Goal: Transaction & Acquisition: Purchase product/service

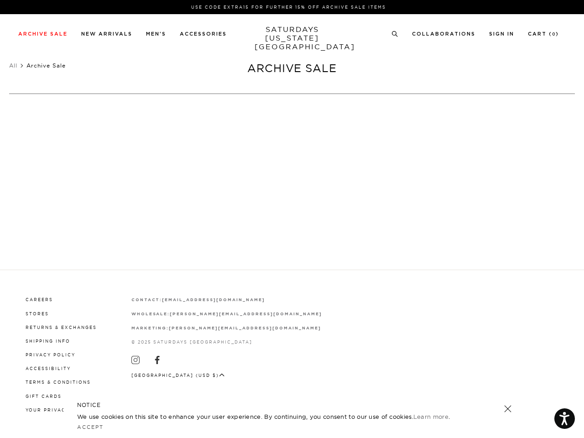
click at [292, 219] on div at bounding box center [292, 226] width 221 height 19
click at [390, 201] on link at bounding box center [390, 201] width 8 height 8
click at [395, 34] on icon at bounding box center [394, 34] width 7 height 6
click at [108, 111] on p at bounding box center [108, 111] width 19 height 8
click at [508, 409] on link at bounding box center [507, 408] width 13 height 13
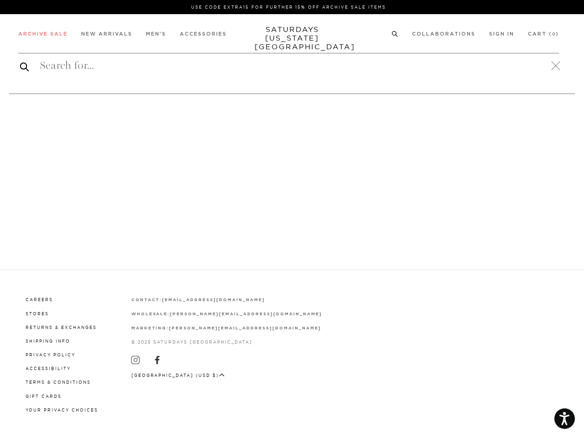
click at [168, 374] on button "[GEOGRAPHIC_DATA] (USD $)" at bounding box center [177, 375] width 93 height 7
